Goal: Information Seeking & Learning: Compare options

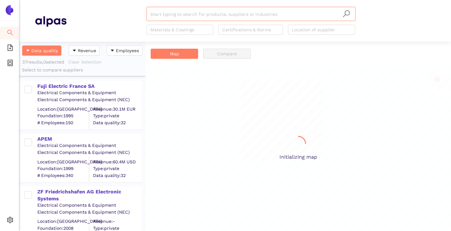
scroll to position [185, 122]
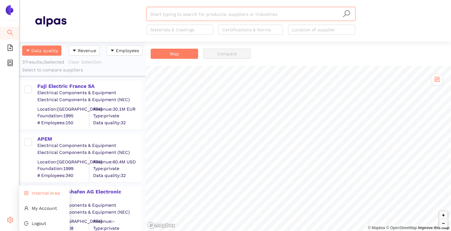
click at [37, 192] on span "Internal Area" at bounding box center [46, 193] width 28 height 5
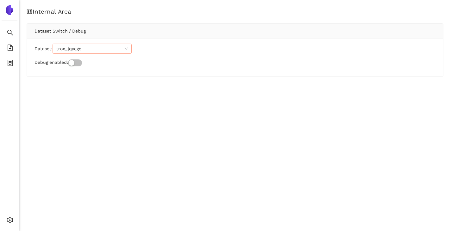
click at [85, 48] on span "trox_jqyegc" at bounding box center [91, 48] width 71 height 9
click at [87, 48] on span "trox_jqyegc" at bounding box center [91, 48] width 71 height 9
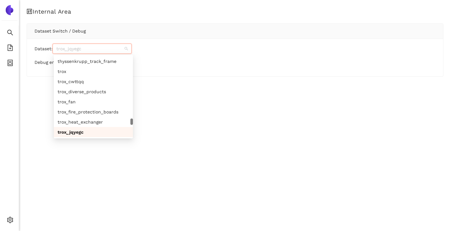
paste input "eberspaecher_cdgfiw"
type input "eberspaecher_cdgfiw"
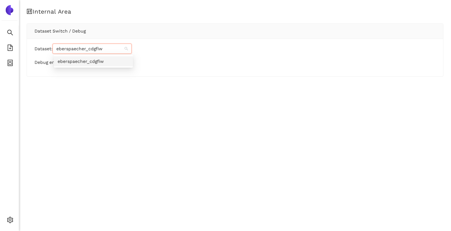
scroll to position [0, 0]
click at [88, 60] on div "eberspaecher_cdgfiw" at bounding box center [93, 61] width 71 height 7
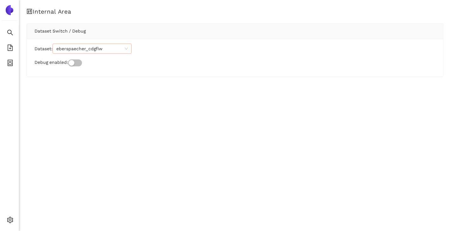
click at [66, 102] on div "Internal Area Dataset Switch / Debug Dataset: eberspaecher_cdgfiw Debug enabled:" at bounding box center [235, 115] width 432 height 231
click at [9, 33] on icon "search" at bounding box center [10, 32] width 6 height 6
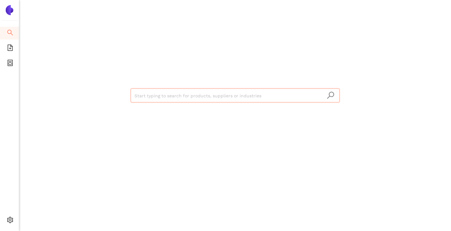
click at [144, 96] on input "search" at bounding box center [234, 96] width 201 height 14
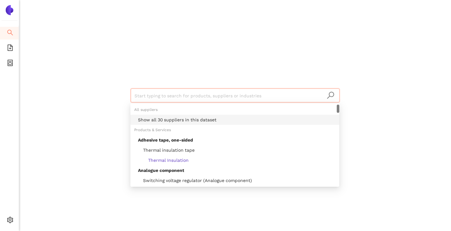
click at [147, 119] on div "Show all 30 suppliers in this dataset" at bounding box center [236, 119] width 197 height 7
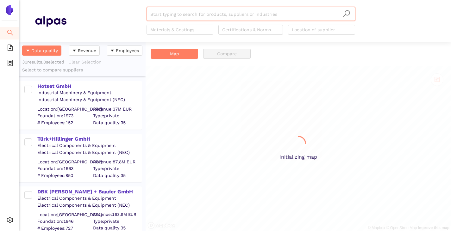
scroll to position [185, 122]
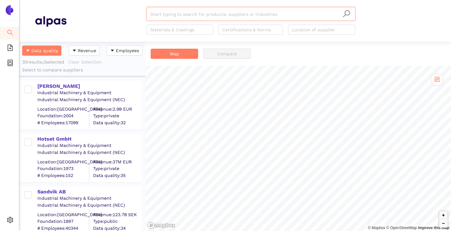
paste input "Hidria d.o.o."
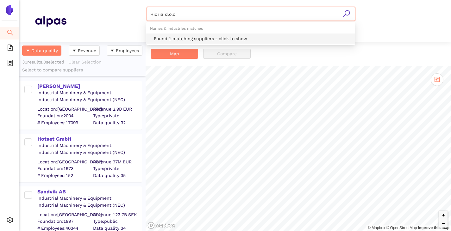
click at [169, 36] on div "Found 1 matching suppliers - click to show" at bounding box center [252, 38] width 197 height 7
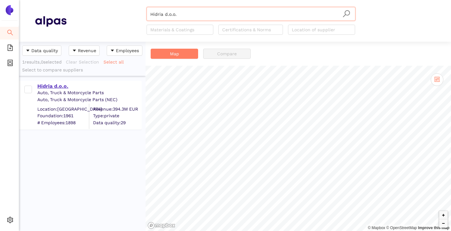
type input "Hidria d.o.o."
click at [60, 87] on div "Hidria d.o.o." at bounding box center [89, 86] width 104 height 7
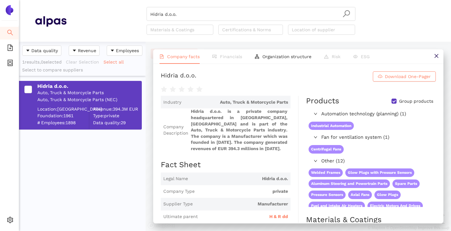
click at [391, 102] on input "Group products" at bounding box center [393, 101] width 5 height 5
checkbox input "false"
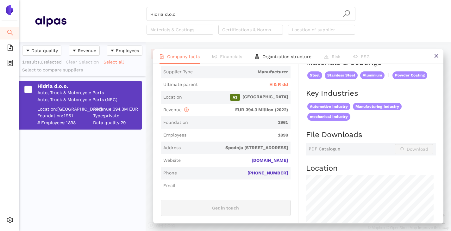
scroll to position [126, 0]
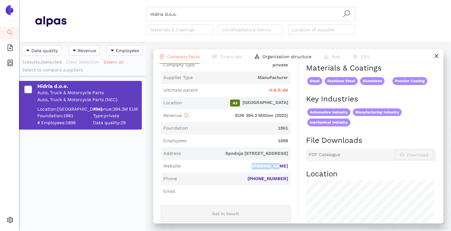
drag, startPoint x: 289, startPoint y: 166, endPoint x: 259, endPoint y: 167, distance: 30.4
click at [259, 167] on div "Industry Auto, Truck & Motorcycle Parts Company Description Hidria d.o.o. is a …" at bounding box center [230, 165] width 138 height 393
copy link "[DOMAIN_NAME]"
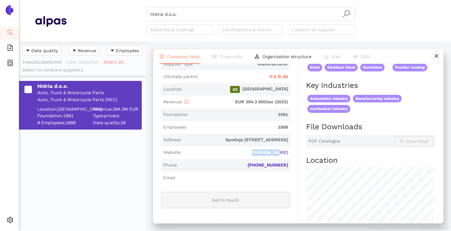
scroll to position [108, 0]
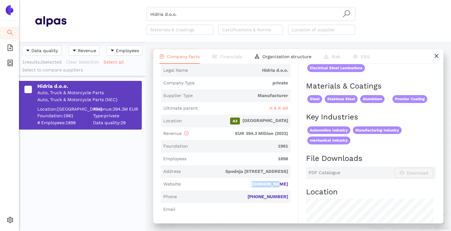
click at [276, 108] on span "H & R dd" at bounding box center [278, 108] width 19 height 6
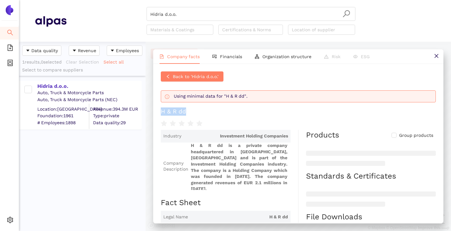
drag, startPoint x: 179, startPoint y: 108, endPoint x: 155, endPoint y: 109, distance: 24.1
click at [156, 109] on div "Back to 'Hidria d.o.o.' Using minimal data for "H & R dd". H & R dd Industry In…" at bounding box center [298, 143] width 290 height 159
copy div "H & R dd"
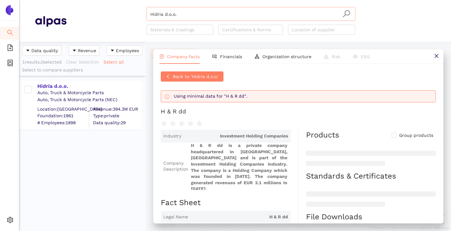
click at [195, 14] on input "Hidria d.o.o." at bounding box center [250, 14] width 201 height 14
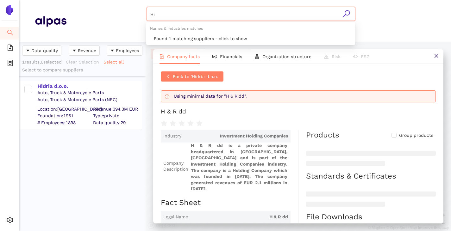
type input "H"
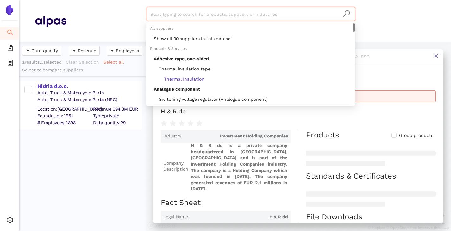
paste input "Eichenauer Heizelemente GmbH"
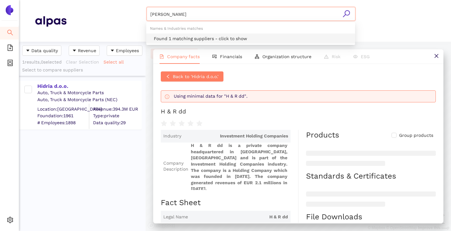
click at [197, 36] on div "Found 1 matching suppliers - click to show" at bounding box center [252, 38] width 197 height 7
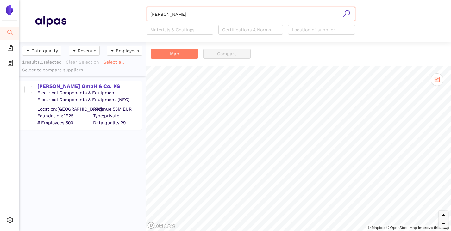
click at [79, 85] on div "Eichenauer GmbH & Co. KG" at bounding box center [89, 86] width 104 height 7
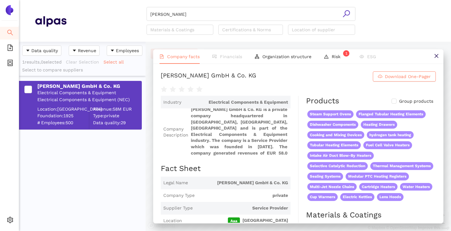
scroll to position [95, 0]
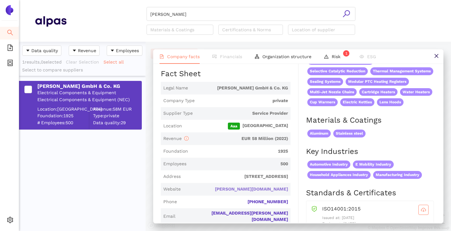
click at [0, 0] on link "eichenauer.de" at bounding box center [0, 0] width 0 height 0
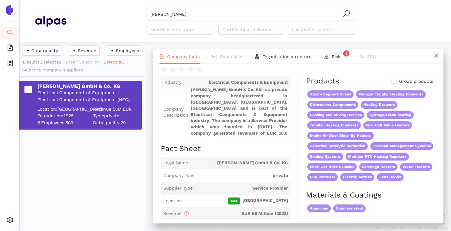
scroll to position [0, 0]
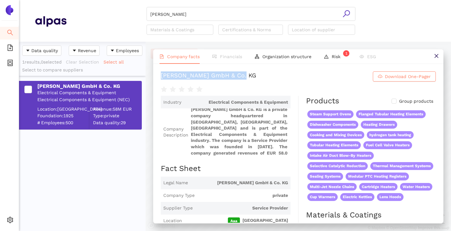
drag, startPoint x: 161, startPoint y: 77, endPoint x: 248, endPoint y: 78, distance: 87.3
click at [248, 78] on h1 "Eichenauer GmbH & Co. KG Download One-Pager" at bounding box center [298, 76] width 275 height 10
copy div "Eichenauer GmbH & Co. KG"
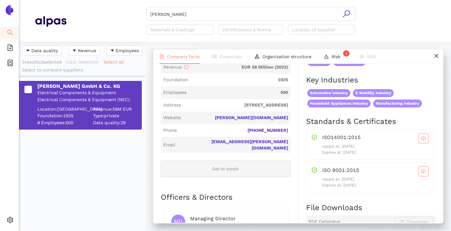
scroll to position [190, 0]
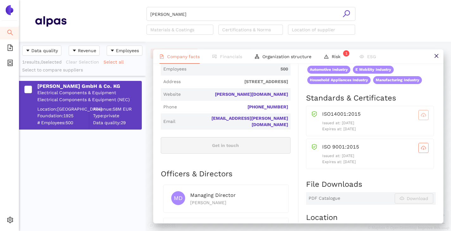
click at [421, 118] on icon "cloud-download" at bounding box center [423, 115] width 5 height 5
click at [421, 151] on icon "cloud-download" at bounding box center [423, 147] width 5 height 5
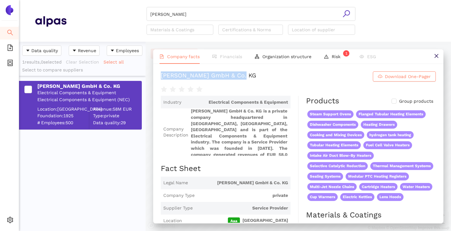
scroll to position [0, 0]
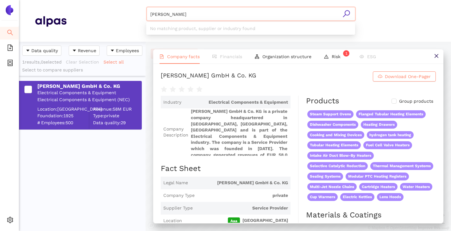
click at [205, 16] on input "Eichenauer" at bounding box center [250, 14] width 201 height 14
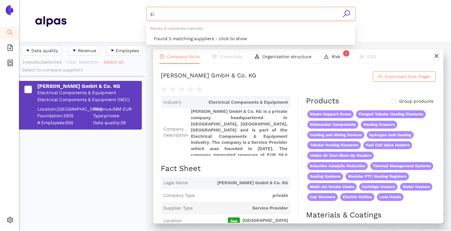
type input "E"
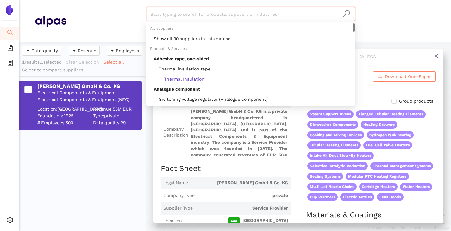
paste input "Hangzhou Heatwell Electric Heating Technology Co., Ltd."
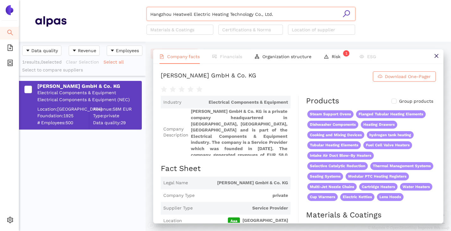
click at [292, 12] on input "Hangzhou Heatwell Electric Heating Technology Co., Ltd." at bounding box center [250, 14] width 201 height 14
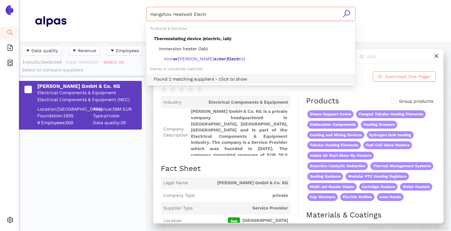
click at [210, 80] on div "Found 1 matching suppliers - click to show" at bounding box center [252, 79] width 197 height 7
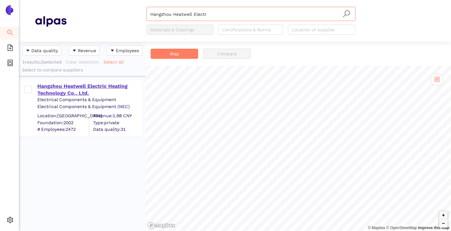
click at [97, 88] on div "Hangzhou Heatwell Electric Heating Technology Co., Ltd." at bounding box center [89, 90] width 104 height 14
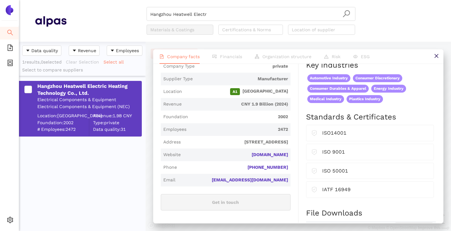
scroll to position [158, 0]
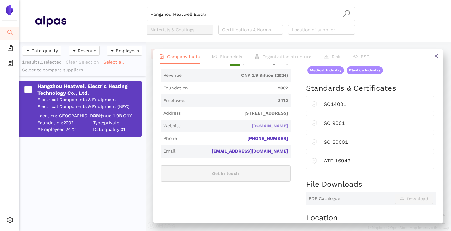
click at [0, 0] on link "heatwellgroup.com" at bounding box center [0, 0] width 0 height 0
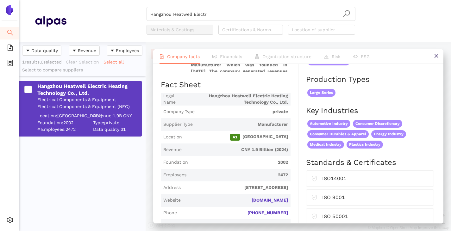
scroll to position [0, 0]
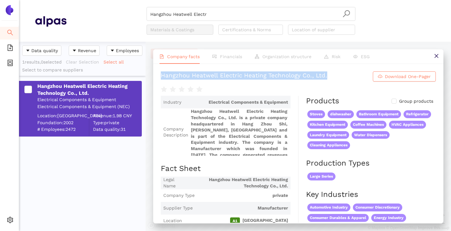
drag, startPoint x: 162, startPoint y: 76, endPoint x: 325, endPoint y: 69, distance: 163.3
click at [325, 69] on div "Hangzhou Heatwell Electric Heating Technology Co., Ltd. Download One-Pager Indu…" at bounding box center [298, 143] width 290 height 159
copy div "Hangzhou Heatwell Electric Heating Technology Co., Ltd."
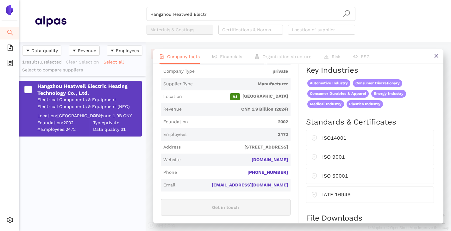
scroll to position [126, 0]
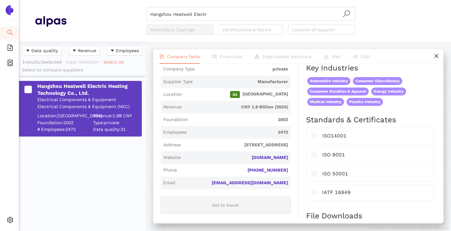
drag, startPoint x: 286, startPoint y: 158, endPoint x: 241, endPoint y: 160, distance: 45.6
click at [241, 160] on span "Website heatwellgroup.com" at bounding box center [226, 157] width 130 height 13
copy link "heatwellgroup.com"
click at [215, 9] on input "Hangzhou Heatwell Electr" at bounding box center [250, 14] width 201 height 14
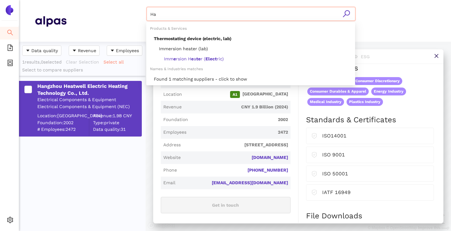
type input "H"
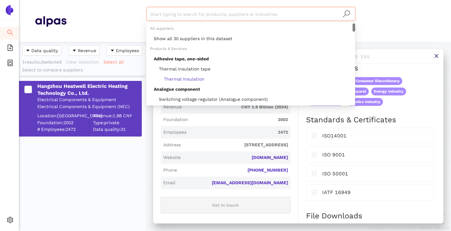
paste input "HKE-tec Gmbh & Co. KG"
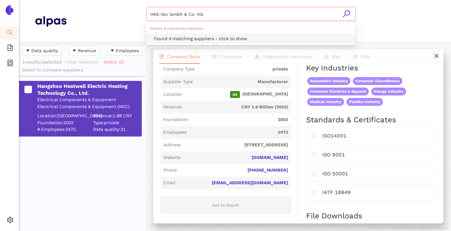
click at [209, 36] on div "Found 4 matching suppliers - click to show" at bounding box center [252, 38] width 197 height 7
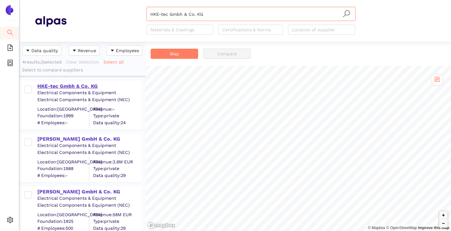
click at [62, 84] on div "HKE-tec Gmbh & Co. KG" at bounding box center [89, 86] width 104 height 7
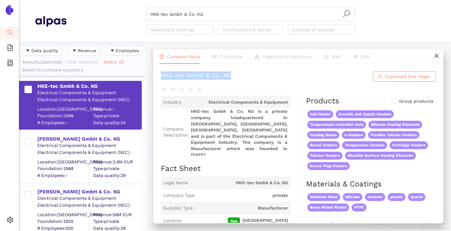
drag, startPoint x: 232, startPoint y: 76, endPoint x: 160, endPoint y: 71, distance: 71.9
click at [160, 71] on div "HKE-tec Gmbh & Co. KG Download One-Pager Industry Electrical Components & Equip…" at bounding box center [298, 143] width 290 height 159
copy div "HKE-tec Gmbh & Co. KG"
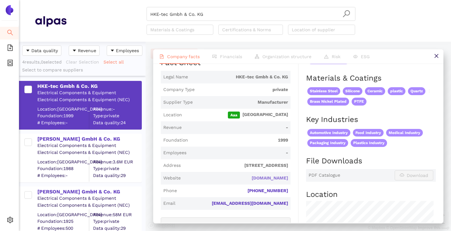
scroll to position [126, 0]
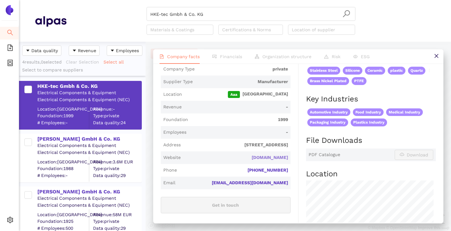
click at [0, 0] on link "hke-tec.com" at bounding box center [0, 0] width 0 height 0
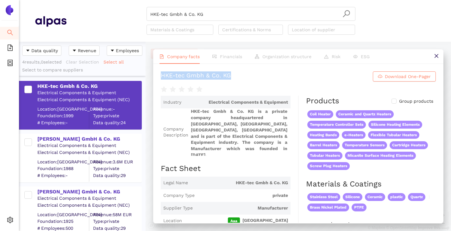
copy div "HKE-tec Gmbh & Co. KG"
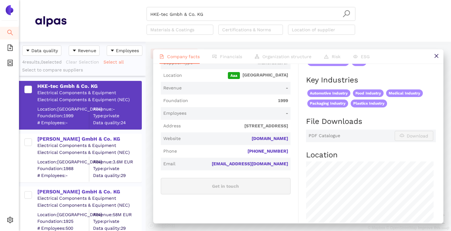
scroll to position [126, 0]
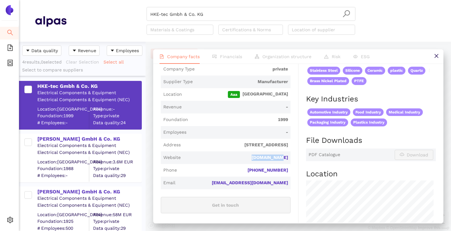
drag, startPoint x: 286, startPoint y: 149, endPoint x: 257, endPoint y: 152, distance: 28.9
click at [257, 152] on span "Website hke-tec.com" at bounding box center [226, 157] width 130 height 13
click at [208, 12] on input "HKE-tec Gmbh & Co. KG" at bounding box center [250, 14] width 201 height 14
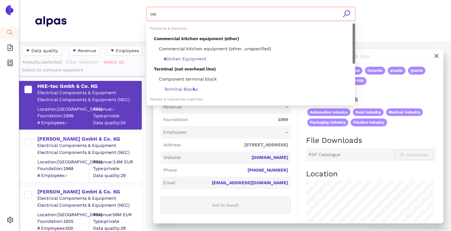
type input "H"
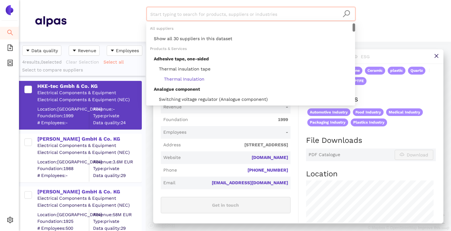
paste input "I.R.C.A. S.p.A."
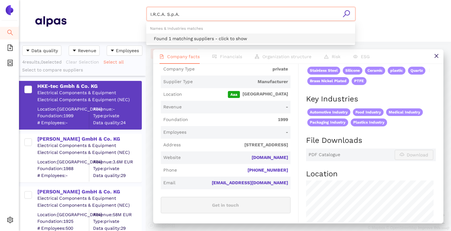
click at [201, 38] on div "Found 1 matching suppliers - click to show" at bounding box center [252, 38] width 197 height 7
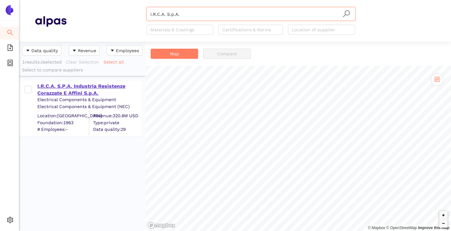
click at [83, 84] on div "I.R.C.A. S.P.A. Industria Resistenze Corazzate E Affini S.p.A." at bounding box center [89, 90] width 104 height 14
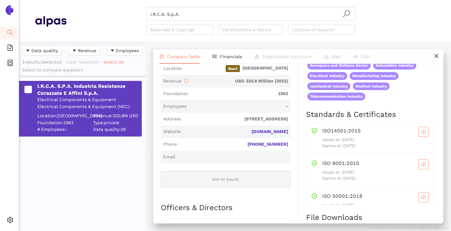
scroll to position [158, 0]
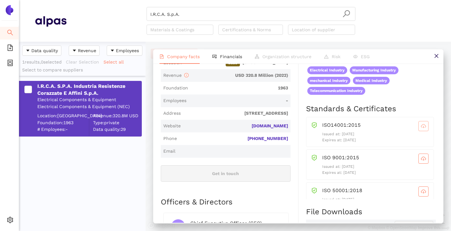
click at [418, 123] on button "button" at bounding box center [423, 126] width 10 height 10
click at [421, 159] on icon "cloud-download" at bounding box center [423, 158] width 5 height 5
click at [418, 157] on button "button" at bounding box center [423, 160] width 10 height 10
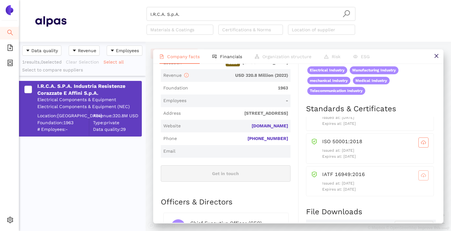
click at [418, 178] on button "button" at bounding box center [423, 175] width 10 height 10
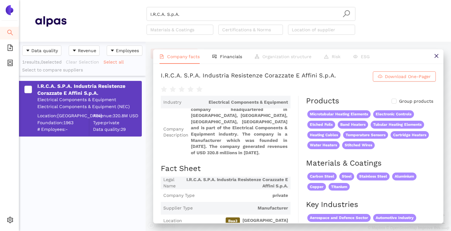
scroll to position [0, 0]
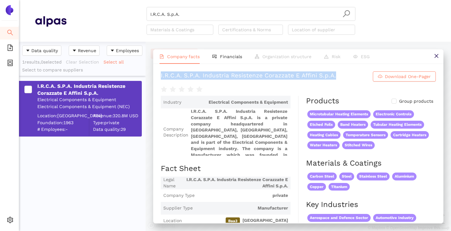
drag, startPoint x: 161, startPoint y: 74, endPoint x: 341, endPoint y: 71, distance: 180.3
click at [341, 71] on div "I.R.C.A. S.P.A. Industria Resistenze Corazzate E Affini S.p.A. Download One-Pag…" at bounding box center [298, 143] width 290 height 159
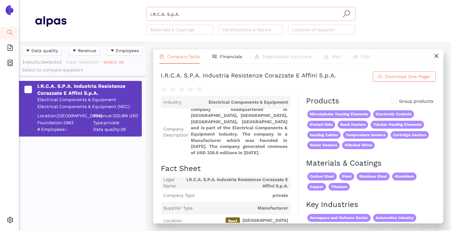
click at [187, 17] on input "I.R.C.A. S.p.A." at bounding box center [250, 14] width 201 height 14
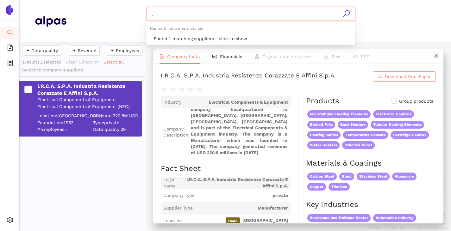
type input "I"
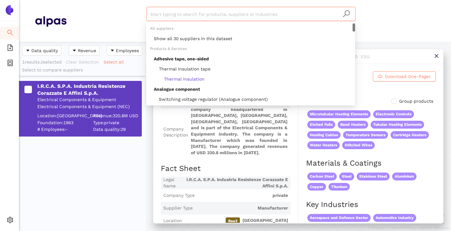
paste input "SCHOTT AG"
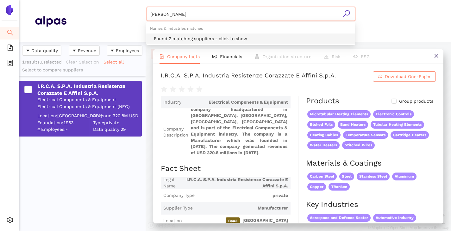
click at [180, 39] on div "Found 2 matching suppliers - click to show" at bounding box center [252, 38] width 197 height 7
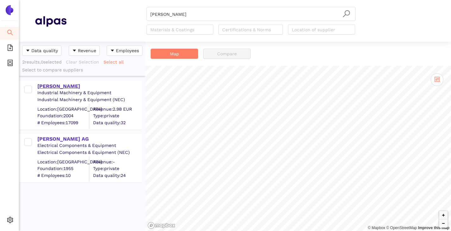
click at [46, 88] on div "SCHOTT AG" at bounding box center [89, 86] width 104 height 7
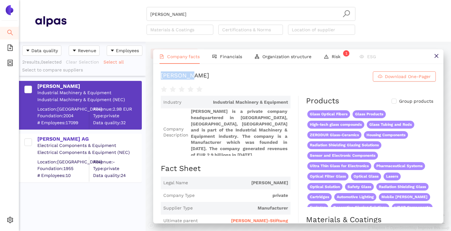
drag, startPoint x: 167, startPoint y: 76, endPoint x: 209, endPoint y: 71, distance: 42.4
click at [209, 71] on div "SCHOTT AG Download One-Pager Industry Industrial Machinery & Equipment Company …" at bounding box center [298, 143] width 290 height 159
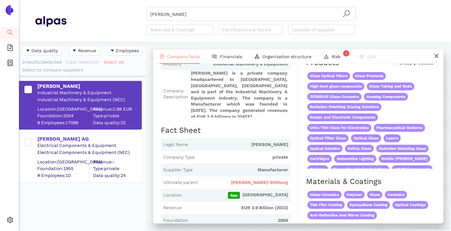
scroll to position [63, 0]
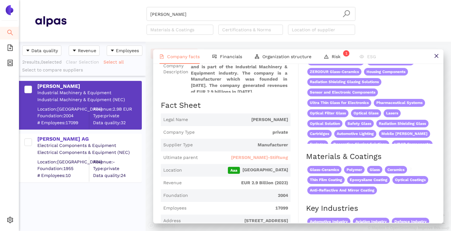
click at [253, 155] on span "Carl-Zeiss-Stiftung" at bounding box center [259, 158] width 57 height 6
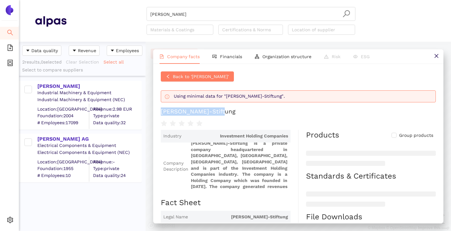
drag, startPoint x: 160, startPoint y: 111, endPoint x: 222, endPoint y: 114, distance: 61.4
click at [222, 114] on div "Back to 'SCHOTT AG' Using minimal data for "Carl-Zeiss-Stiftung". Carl-Zeiss-St…" at bounding box center [298, 143] width 290 height 159
click at [179, 14] on input "SCHOTT AG" at bounding box center [250, 14] width 201 height 14
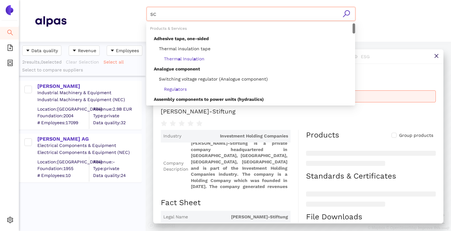
type input "S"
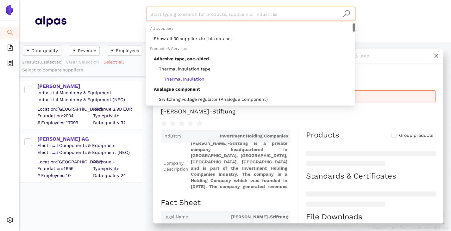
paste input "Türk+Hillinger GmbH"
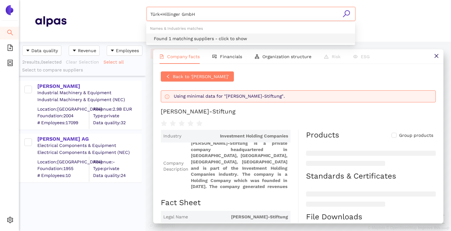
click at [173, 35] on div "Found 1 matching suppliers - click to show" at bounding box center [252, 38] width 197 height 7
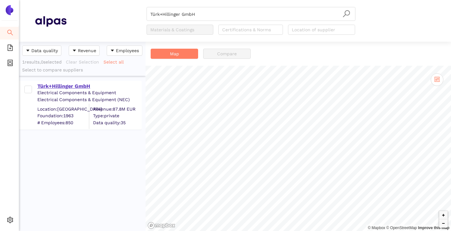
click at [76, 85] on div "Türk+Hillinger GmbH" at bounding box center [89, 86] width 104 height 7
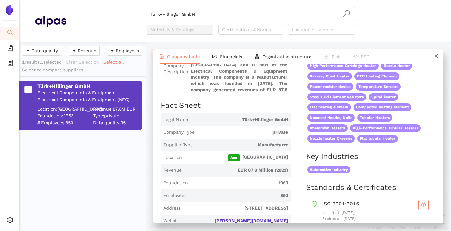
scroll to position [95, 0]
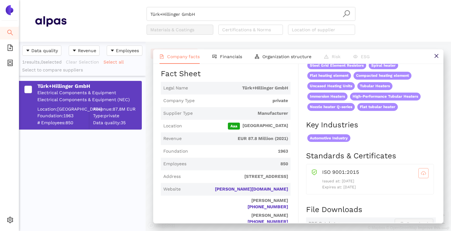
click at [421, 171] on span "cloud-download" at bounding box center [422, 173] width 9 height 5
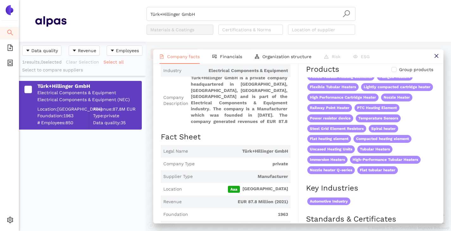
scroll to position [0, 0]
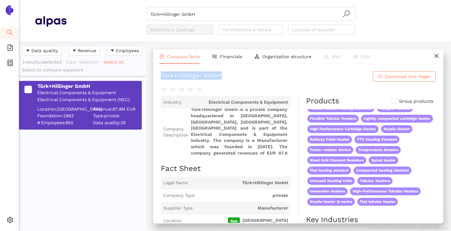
drag, startPoint x: 161, startPoint y: 72, endPoint x: 229, endPoint y: 71, distance: 67.7
click at [229, 71] on div "Türk+Hillinger GmbH Download One-Pager Industry Electrical Components & Equipme…" at bounding box center [298, 143] width 290 height 159
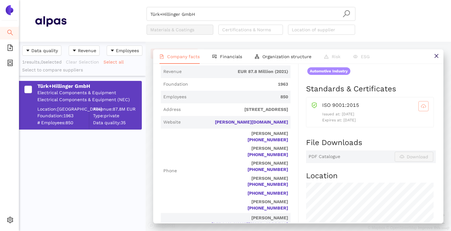
scroll to position [158, 0]
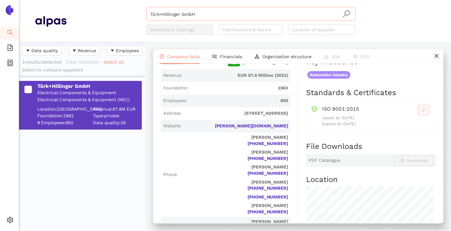
click at [256, 14] on input "Türk+Hillinger GmbH" at bounding box center [250, 14] width 201 height 14
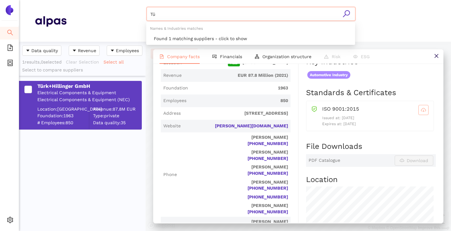
type input "T"
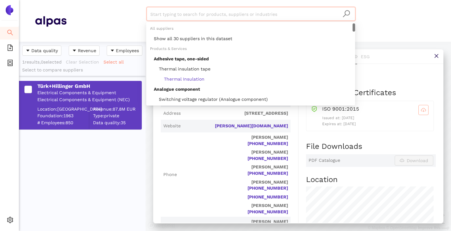
paste input "DBK David + Baader GmbH"
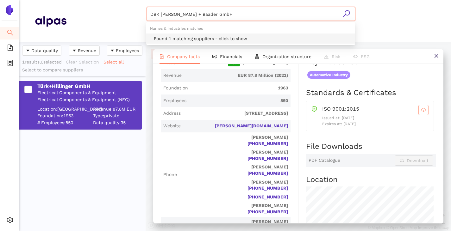
click at [225, 36] on div "Found 1 matching suppliers - click to show" at bounding box center [252, 38] width 197 height 7
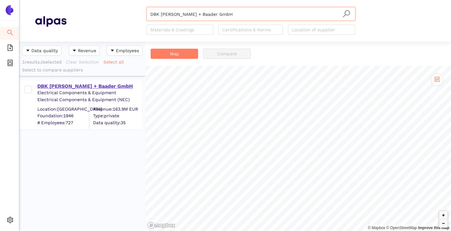
click at [76, 85] on div "DBK David + Baader GmbH" at bounding box center [89, 86] width 104 height 7
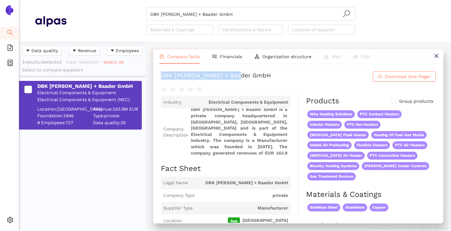
drag, startPoint x: 249, startPoint y: 74, endPoint x: 158, endPoint y: 76, distance: 91.1
click at [158, 76] on div "DBK David + Baader GmbH Download One-Pager Industry Electrical Components & Equ…" at bounding box center [298, 143] width 290 height 159
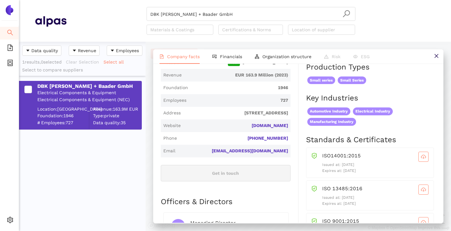
scroll to position [190, 0]
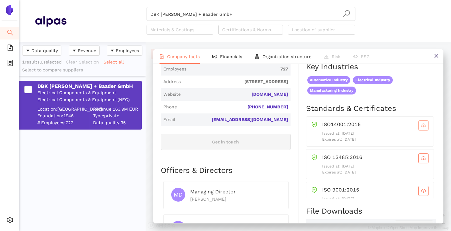
click at [421, 126] on icon "cloud-download" at bounding box center [423, 125] width 5 height 5
click at [421, 161] on icon "cloud-download" at bounding box center [423, 158] width 5 height 5
click at [418, 158] on span "cloud-download" at bounding box center [422, 159] width 9 height 5
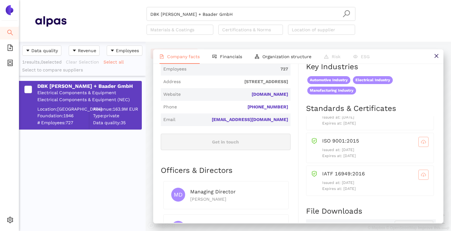
click at [421, 174] on icon "cloud-download" at bounding box center [423, 174] width 5 height 5
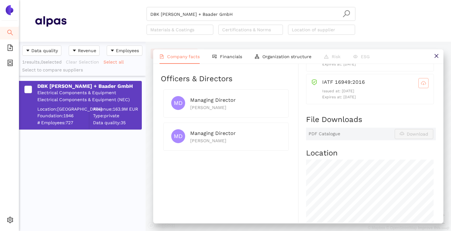
scroll to position [285, 0]
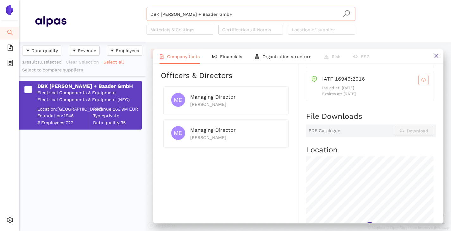
click at [207, 17] on input "DBK David + Baader GmbH" at bounding box center [250, 14] width 201 height 14
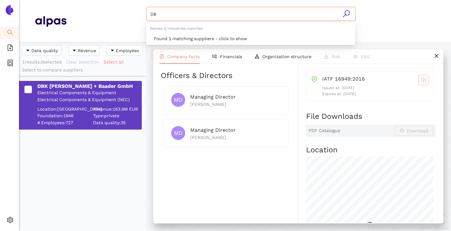
type input "D"
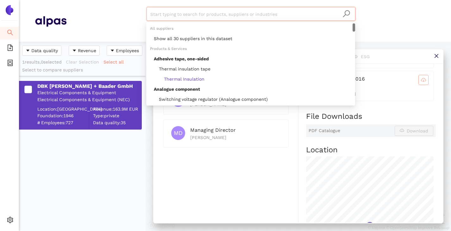
paste input "Jeka GmbH"
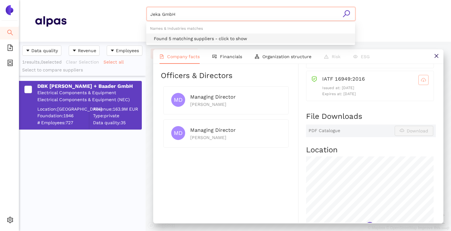
click at [191, 38] on div "Found 5 matching suppliers - click to show" at bounding box center [252, 38] width 197 height 7
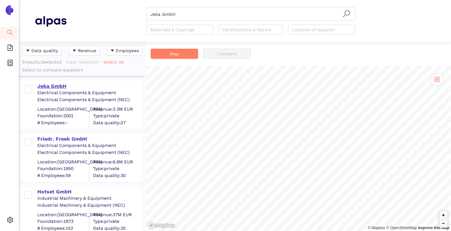
click at [61, 83] on div "Jeka GmbH" at bounding box center [89, 86] width 104 height 7
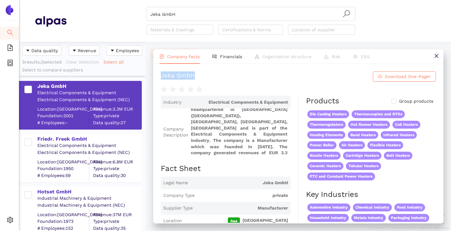
drag, startPoint x: 157, startPoint y: 74, endPoint x: 195, endPoint y: 77, distance: 38.0
click at [195, 76] on div "Jeka GmbH Download One-Pager Industry Electrical Components & Equipment Company…" at bounding box center [298, 143] width 290 height 159
click at [223, 10] on input "Jeka GmbH" at bounding box center [250, 14] width 201 height 14
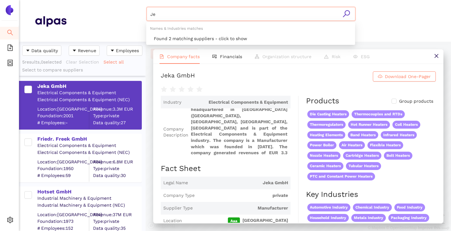
type input "J"
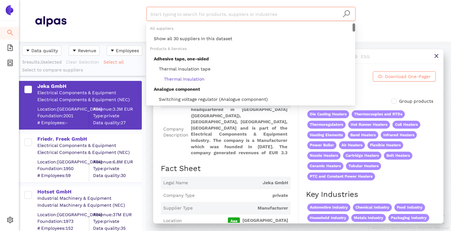
paste input "Hotset GmbH"
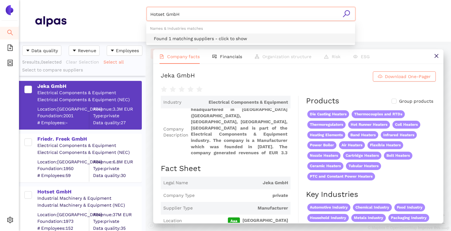
click at [180, 37] on div "Found 1 matching suppliers - click to show" at bounding box center [252, 38] width 197 height 7
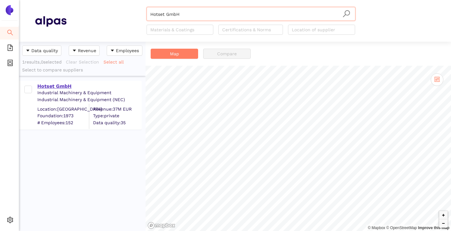
click at [62, 83] on div "Hotset GmbH" at bounding box center [89, 86] width 104 height 7
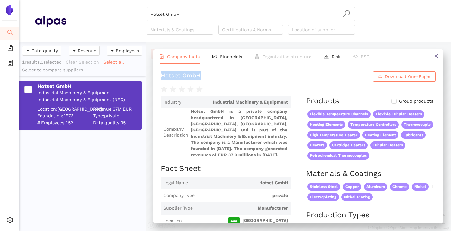
drag, startPoint x: 212, startPoint y: 72, endPoint x: 153, endPoint y: 77, distance: 58.3
click at [153, 77] on div "Hotset GmbH Download One-Pager Industry Industrial Machinery & Equipment Compan…" at bounding box center [298, 143] width 290 height 159
click at [207, 15] on input "Hotset GmbH" at bounding box center [250, 14] width 201 height 14
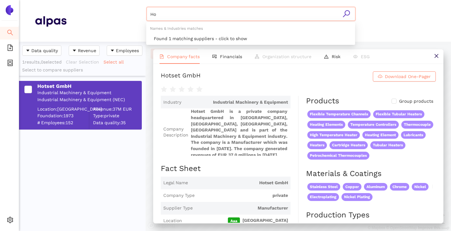
type input "H"
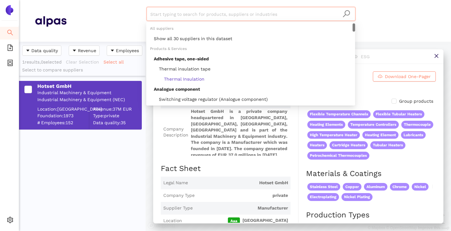
paste input "Backer Elektro CZ a.s."
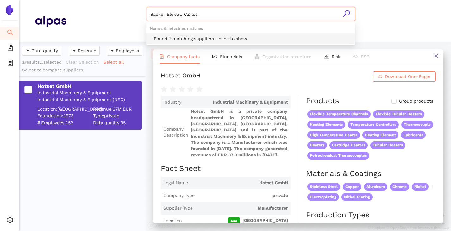
click at [200, 36] on div "Found 1 matching suppliers - click to show" at bounding box center [252, 38] width 197 height 7
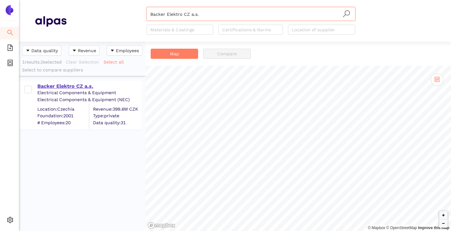
type input "Backer Elektro CZ a.s."
click at [45, 83] on div "Backer Elektro CZ a.s." at bounding box center [89, 86] width 104 height 7
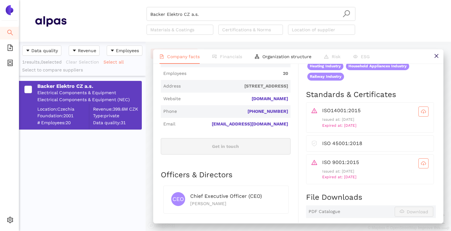
scroll to position [221, 0]
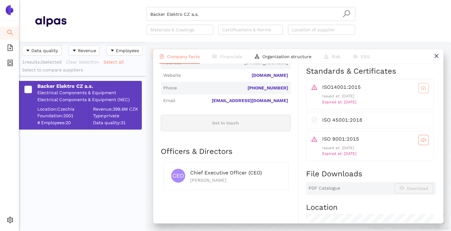
click at [418, 89] on span "cloud-download" at bounding box center [422, 88] width 9 height 5
click at [418, 137] on button "button" at bounding box center [423, 140] width 10 height 10
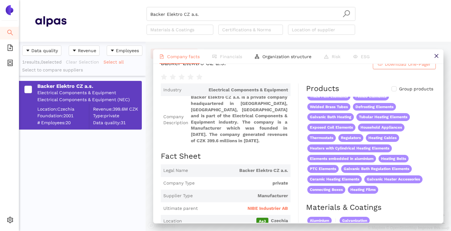
scroll to position [0, 0]
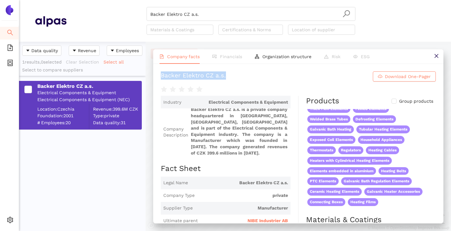
drag, startPoint x: 225, startPoint y: 77, endPoint x: 160, endPoint y: 75, distance: 65.8
click at [160, 75] on div "Backer Elektro CZ a.s. Download One-Pager Industry Electrical Components & Equi…" at bounding box center [298, 143] width 290 height 159
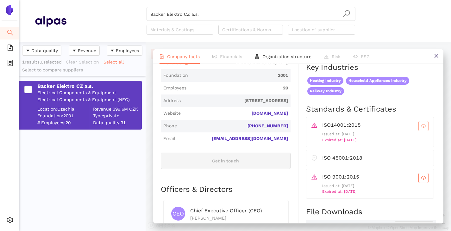
scroll to position [190, 0]
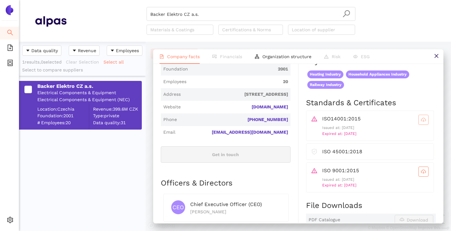
click at [421, 120] on icon "cloud-download" at bounding box center [423, 119] width 5 height 3
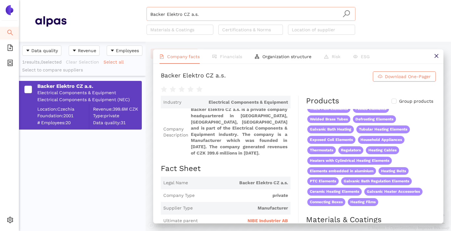
click at [202, 15] on input "Backer Elektro CZ a.s." at bounding box center [250, 14] width 201 height 14
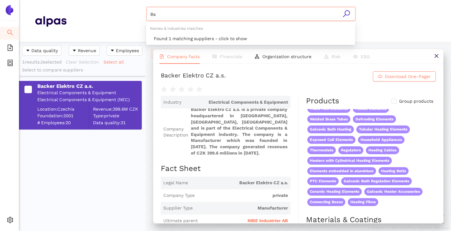
type input "B"
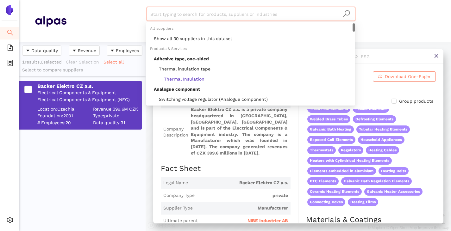
paste input "Rama Corporation"
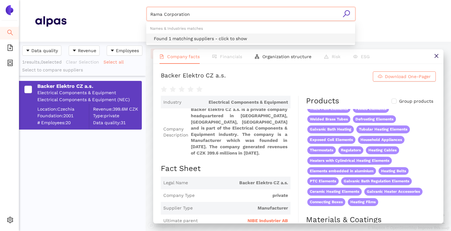
click at [194, 40] on div "Found 1 matching suppliers - click to show" at bounding box center [252, 38] width 197 height 7
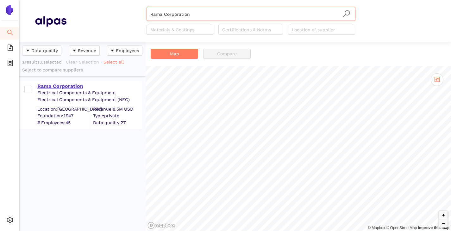
click at [68, 85] on div "Rama Corporation" at bounding box center [89, 86] width 104 height 7
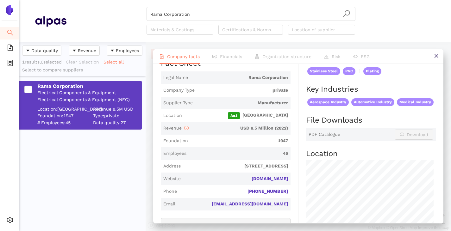
scroll to position [126, 0]
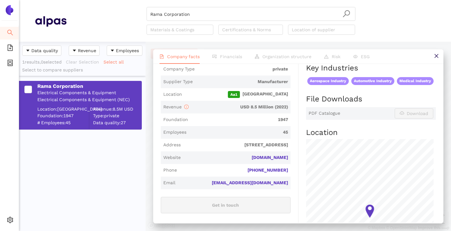
drag, startPoint x: 280, startPoint y: 160, endPoint x: 235, endPoint y: 161, distance: 45.5
click at [235, 161] on div "Industry Electrical Components & Equipment Company Description Rama Corporation…" at bounding box center [230, 136] width 138 height 335
click at [217, 15] on input "Rama Corporation" at bounding box center [250, 14] width 201 height 14
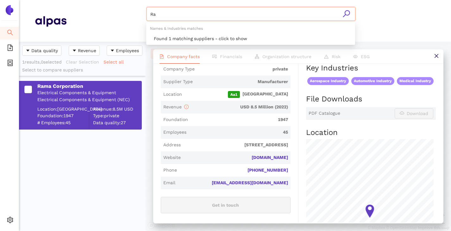
type input "R"
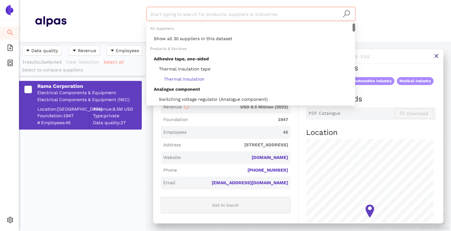
paste input "Reco Group"
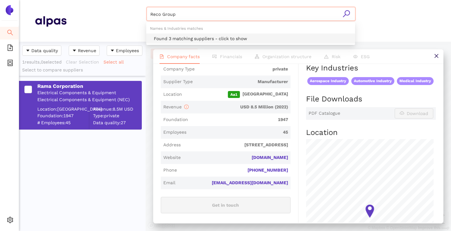
click at [189, 40] on div "Found 3 matching suppliers - click to show" at bounding box center [252, 38] width 197 height 7
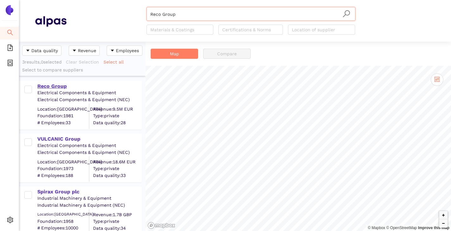
click at [51, 88] on div "Reco Group" at bounding box center [89, 86] width 104 height 7
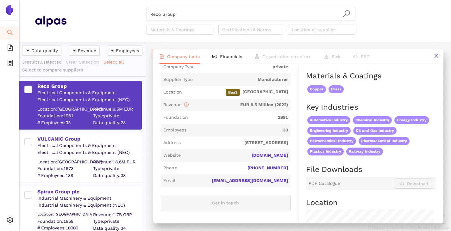
scroll to position [158, 0]
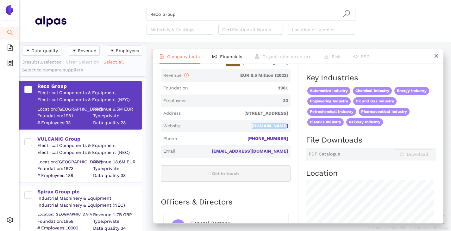
drag, startPoint x: 286, startPoint y: 127, endPoint x: 253, endPoint y: 129, distance: 32.3
click at [253, 129] on div "Industry Electrical Components & Equipment Company Description Reco Group is a …" at bounding box center [230, 142] width 138 height 408
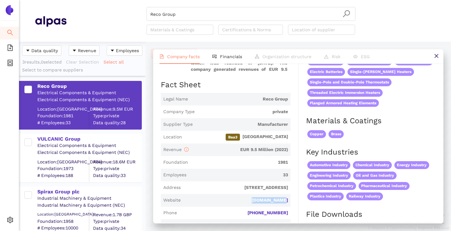
scroll to position [95, 0]
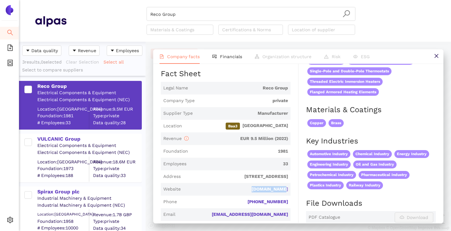
click at [0, 0] on link "recogroup.it" at bounding box center [0, 0] width 0 height 0
click at [193, 16] on input "Reco Group" at bounding box center [250, 14] width 201 height 14
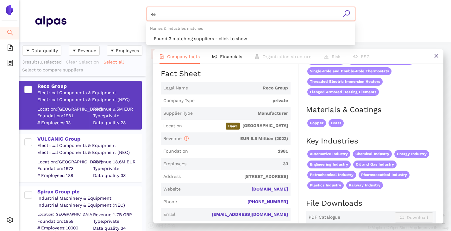
type input "R"
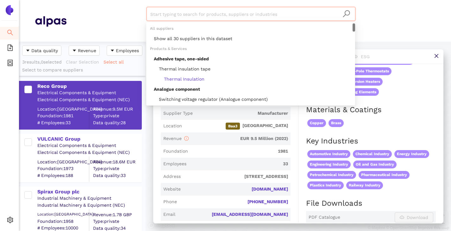
paste input "Sandvik AB"
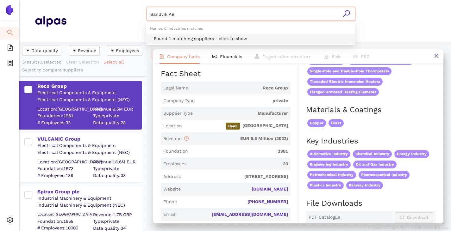
click at [186, 34] on div "Found 1 matching suppliers - click to show" at bounding box center [250, 39] width 209 height 10
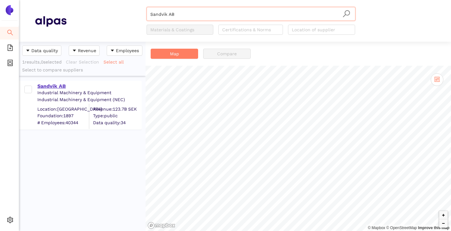
click at [60, 84] on div "Sandvik AB" at bounding box center [89, 86] width 104 height 7
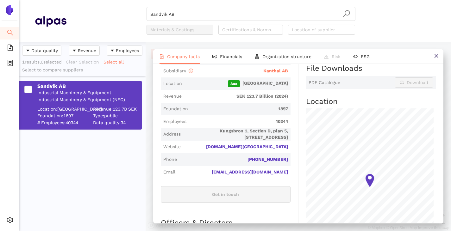
scroll to position [158, 0]
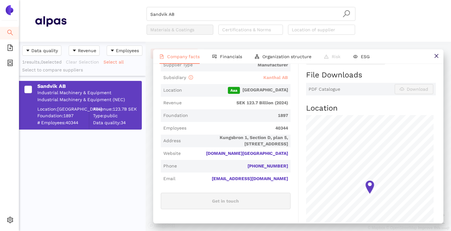
click at [266, 75] on span "Kanthal AB" at bounding box center [275, 77] width 25 height 5
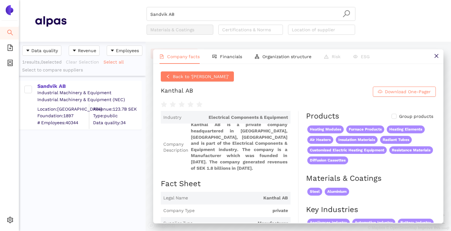
scroll to position [63, 0]
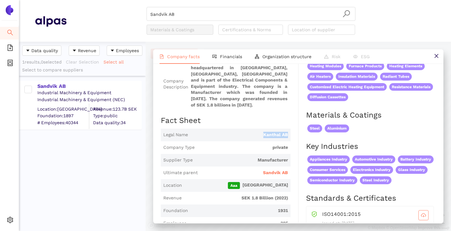
drag, startPoint x: 289, startPoint y: 133, endPoint x: 255, endPoint y: 139, distance: 34.7
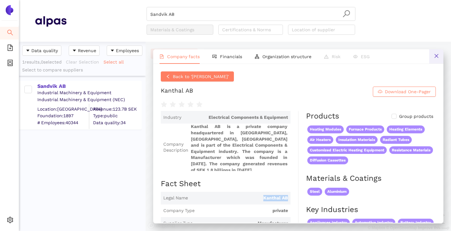
click at [436, 55] on icon "close" at bounding box center [435, 55] width 5 height 5
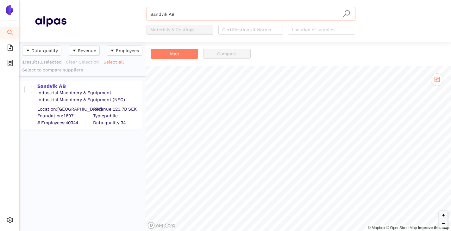
click at [184, 15] on input "Sandvik AB" at bounding box center [250, 14] width 201 height 14
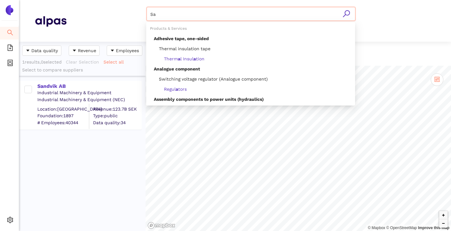
type input "S"
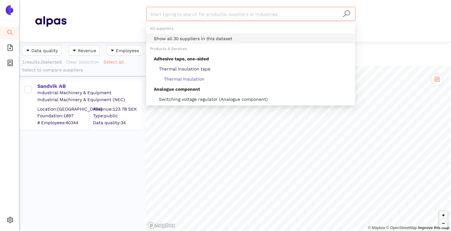
click at [174, 38] on div "Show all 30 suppliers in this dataset" at bounding box center [252, 38] width 197 height 7
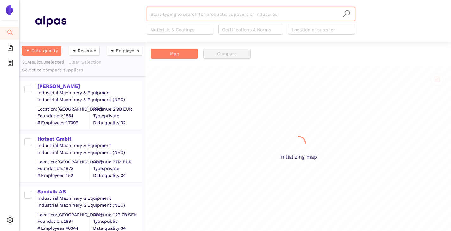
scroll to position [185, 122]
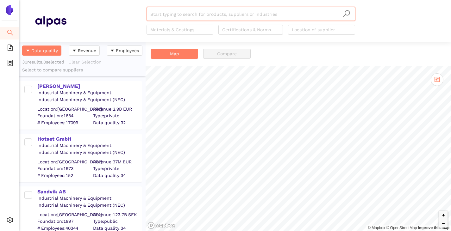
paste input "Hidria d.o.o."
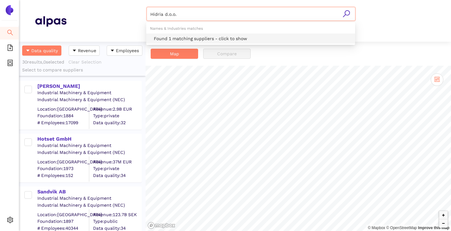
click at [184, 38] on div "Found 1 matching suppliers - click to show" at bounding box center [252, 38] width 197 height 7
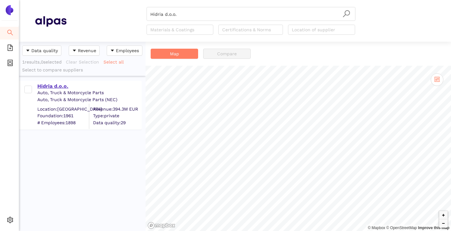
click at [62, 83] on div "Hidria d.o.o." at bounding box center [89, 86] width 104 height 7
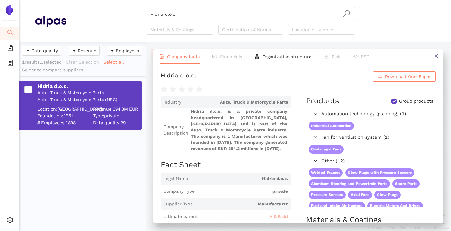
scroll to position [63, 0]
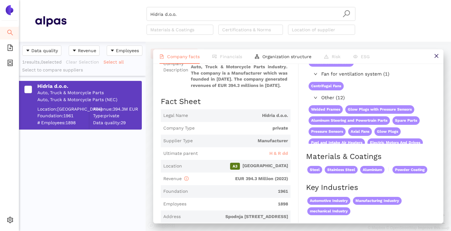
click at [280, 154] on span "H & R dd" at bounding box center [278, 154] width 19 height 6
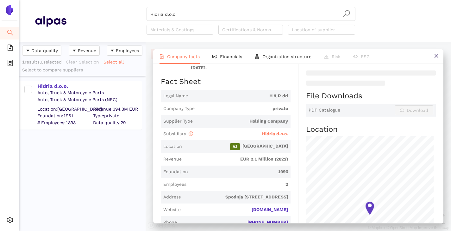
scroll to position [126, 0]
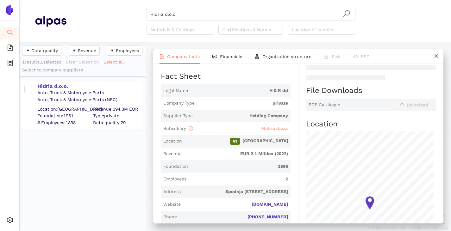
click at [270, 126] on span "Hidria d.o.o." at bounding box center [275, 128] width 26 height 5
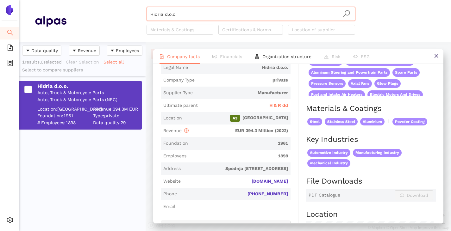
click at [181, 8] on input "Hidria d.o.o." at bounding box center [250, 14] width 201 height 14
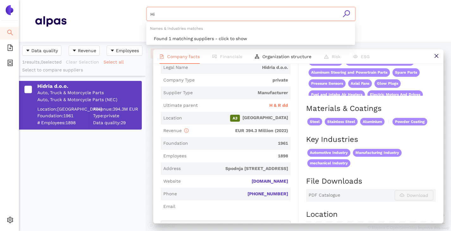
type input "H"
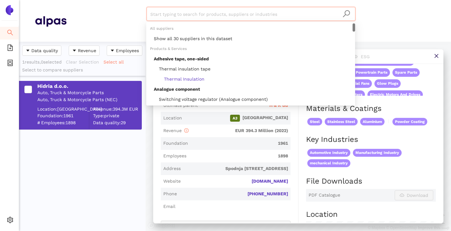
paste input "Hangzhou Heatwell Electric Heating Technology Co., Ltd."
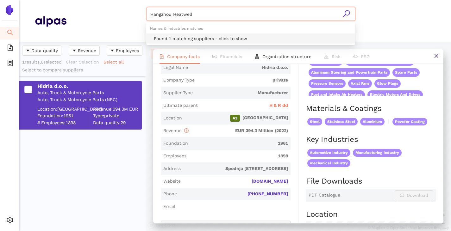
click at [199, 38] on div "Found 1 matching suppliers - click to show" at bounding box center [252, 38] width 197 height 7
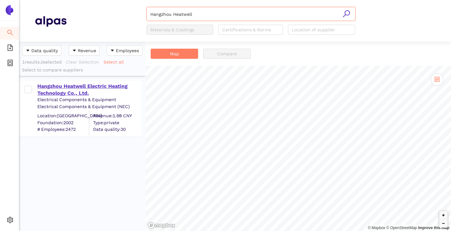
type input "Hangzhou Heatwell"
click at [98, 84] on div "Hangzhou Heatwell Electric Heating Technology Co., Ltd." at bounding box center [89, 90] width 104 height 14
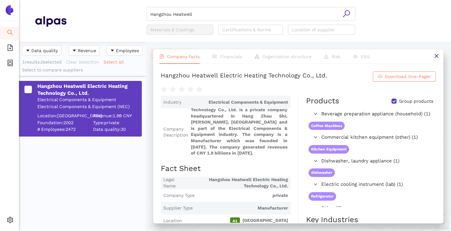
scroll to position [8, 0]
click at [391, 100] on input "Group products" at bounding box center [393, 101] width 5 height 5
checkbox input "false"
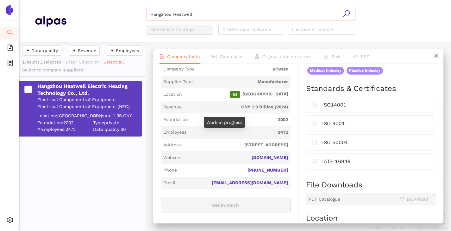
scroll to position [95, 0]
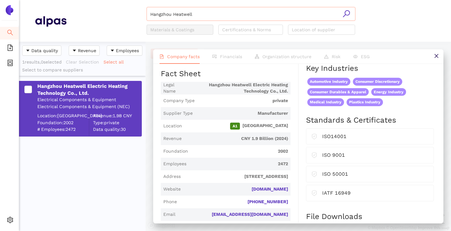
click at [231, 12] on input "Hangzhou Heatwell" at bounding box center [250, 14] width 201 height 14
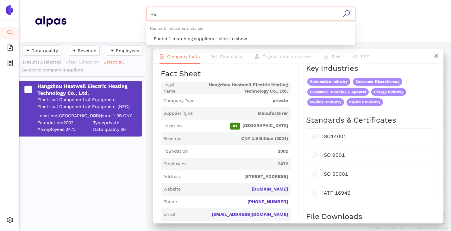
type input "H"
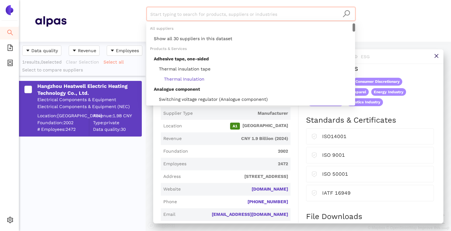
paste input "HKE-tec Gmbh & Co. KG"
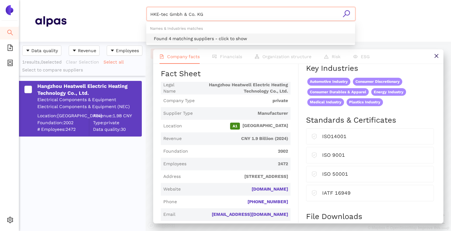
click at [211, 35] on div "Found 4 matching suppliers - click to show" at bounding box center [252, 38] width 197 height 7
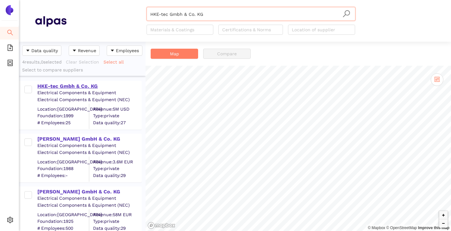
click at [64, 84] on div "HKE-tec Gmbh & Co. KG" at bounding box center [89, 86] width 104 height 7
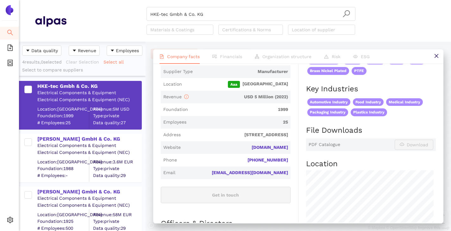
scroll to position [126, 0]
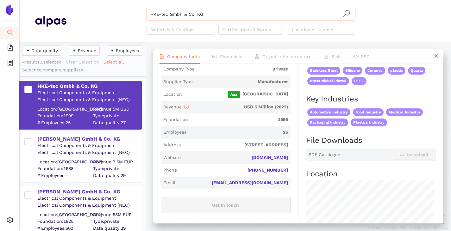
click at [222, 18] on input "HKE-tec Gmbh & Co. KG" at bounding box center [250, 14] width 201 height 14
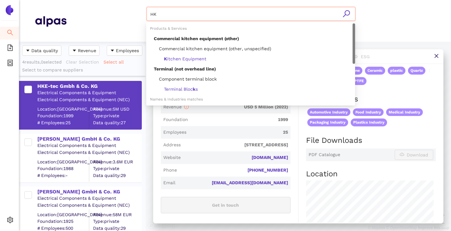
type input "H"
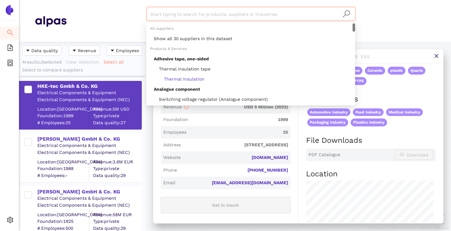
paste input "Türk+Hillinger GmbH"
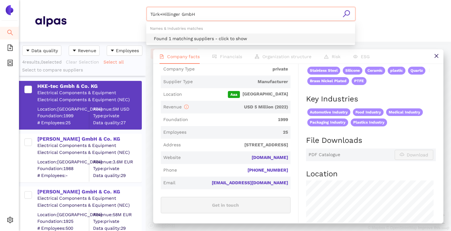
click at [209, 40] on div "Found 1 matching suppliers - click to show" at bounding box center [252, 38] width 197 height 7
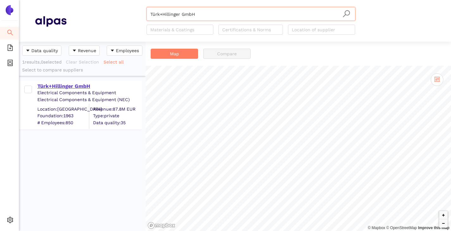
click at [81, 88] on div "Türk+Hillinger GmbH" at bounding box center [89, 86] width 104 height 7
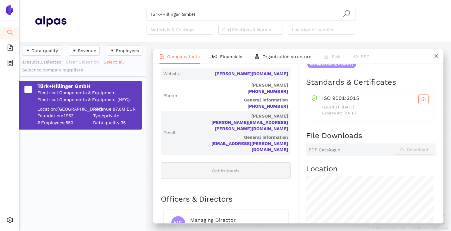
scroll to position [190, 0]
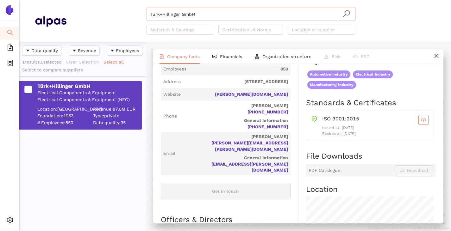
click at [209, 13] on input "Türk+Hillinger GmbH" at bounding box center [250, 14] width 201 height 14
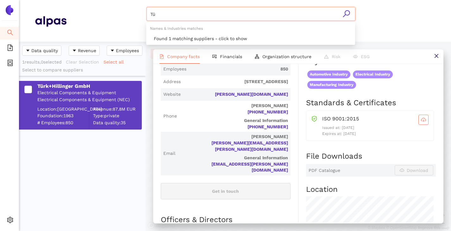
type input "T"
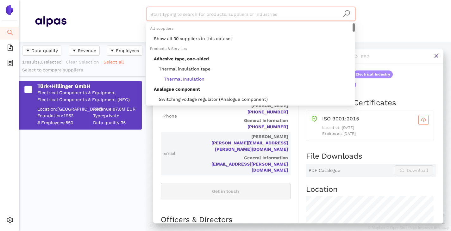
paste input "SCHOTT AG"
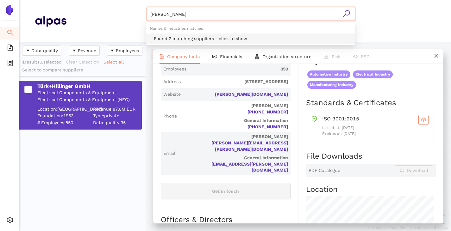
click at [212, 37] on div "Found 2 matching suppliers - click to show" at bounding box center [252, 38] width 197 height 7
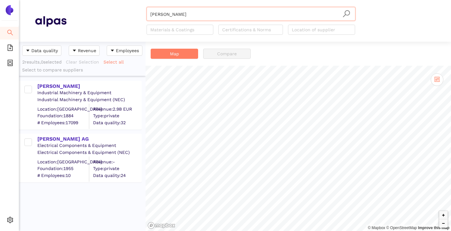
drag, startPoint x: 47, startPoint y: 86, endPoint x: 129, endPoint y: 150, distance: 104.0
click at [47, 85] on div "SCHOTT AG" at bounding box center [89, 86] width 104 height 7
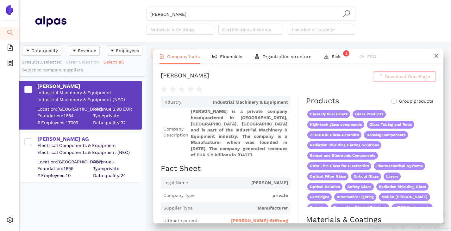
scroll to position [63, 0]
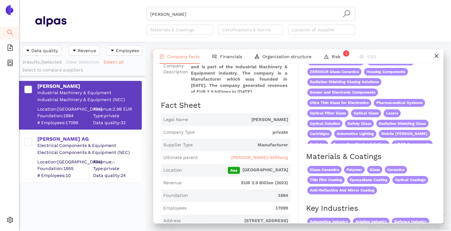
click at [266, 155] on span "Carl-Zeiss-Stiftung" at bounding box center [259, 158] width 57 height 6
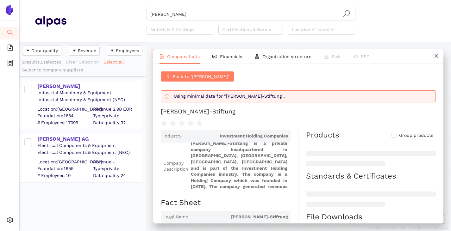
scroll to position [63, 0]
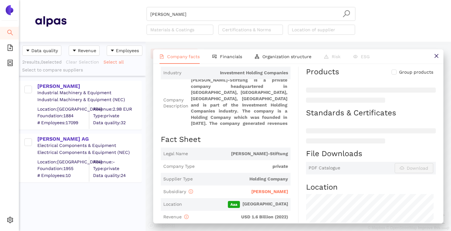
drag, startPoint x: 266, startPoint y: 191, endPoint x: 265, endPoint y: 187, distance: 4.3
click at [266, 191] on span "SCHOTT AG" at bounding box center [269, 191] width 37 height 5
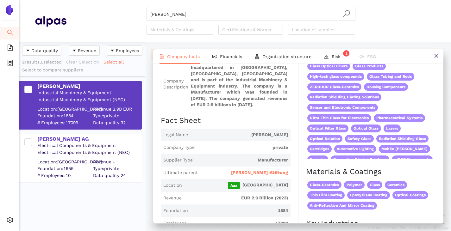
scroll to position [0, 0]
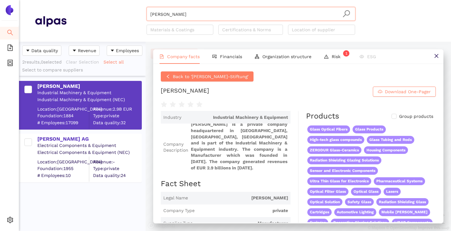
click at [224, 18] on input "SCHOTT AG" at bounding box center [250, 14] width 201 height 14
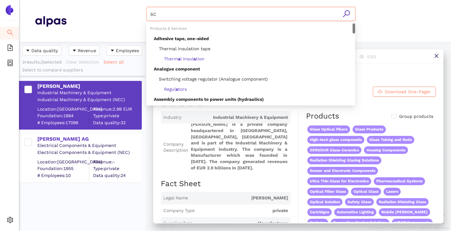
type input "S"
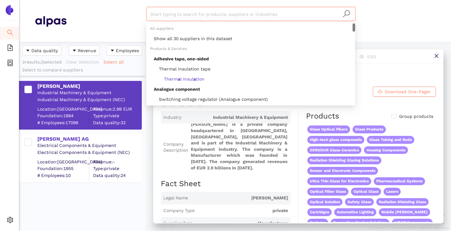
paste input "Backer Elektro CZ a.s."
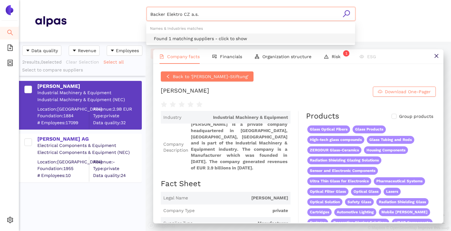
click at [206, 37] on div "Found 1 matching suppliers - click to show" at bounding box center [252, 38] width 197 height 7
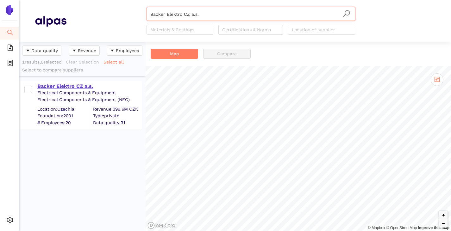
click at [77, 88] on div "Backer Elektro CZ a.s." at bounding box center [89, 86] width 104 height 7
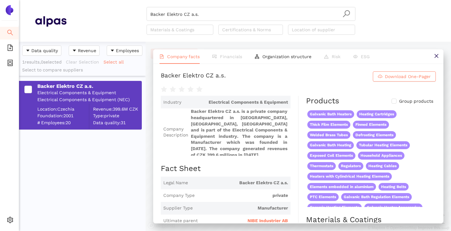
scroll to position [63, 0]
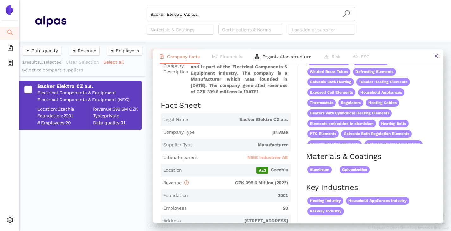
click at [252, 156] on span "NIBE Industrier AB" at bounding box center [267, 158] width 40 height 6
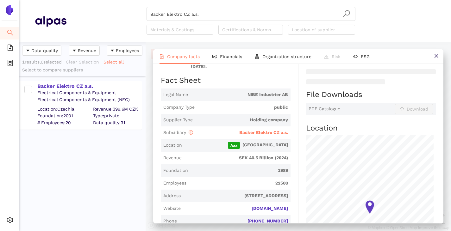
scroll to position [126, 0]
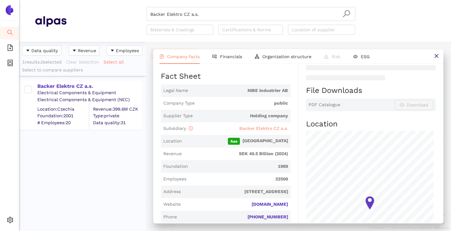
click at [252, 126] on span "Backer Elektro CZ a.s." at bounding box center [263, 128] width 49 height 5
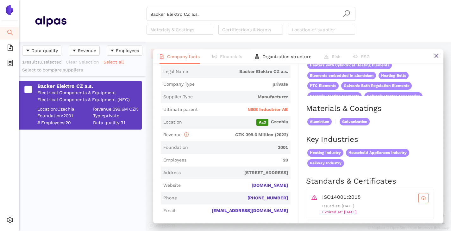
scroll to position [0, 0]
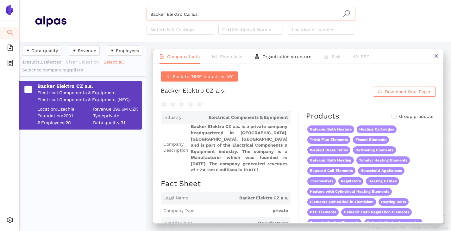
click at [201, 15] on input "Backer Elektro CZ a.s." at bounding box center [250, 14] width 201 height 14
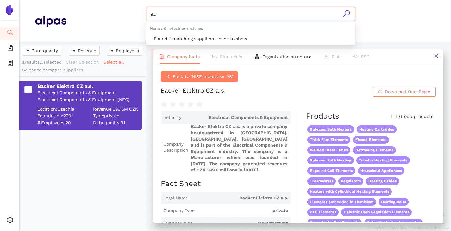
type input "B"
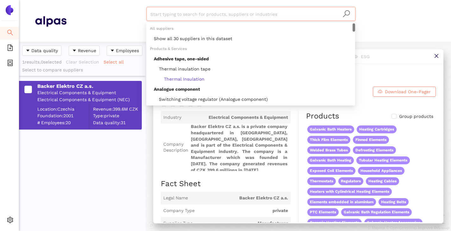
paste input "GC-heat [PERSON_NAME] GmbH & Co. KG"
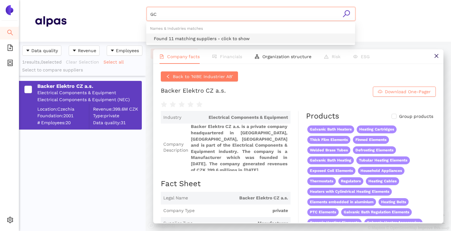
click at [186, 41] on div "Found 11 matching suppliers - click to show" at bounding box center [252, 38] width 197 height 7
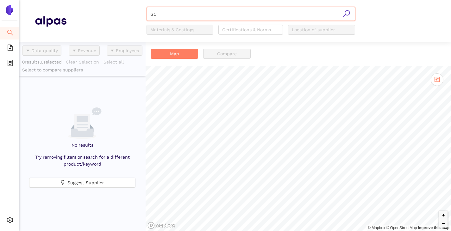
click at [164, 15] on input "GC" at bounding box center [250, 14] width 201 height 14
type input "G"
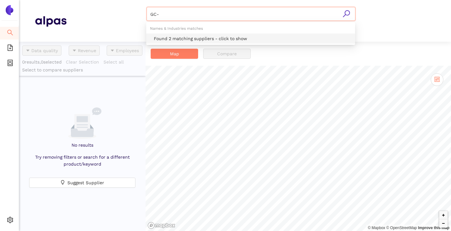
click at [180, 37] on div "Found 2 matching suppliers - click to show" at bounding box center [252, 38] width 197 height 7
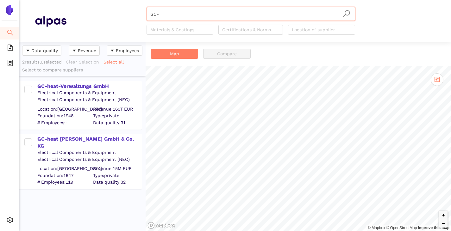
click at [80, 139] on div "GC-heat [PERSON_NAME] GmbH & Co. KG" at bounding box center [89, 143] width 104 height 14
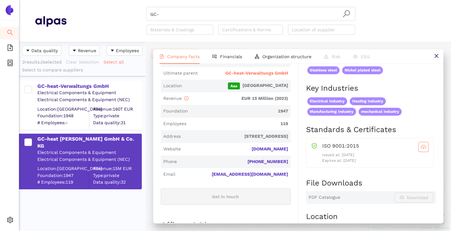
scroll to position [95, 0]
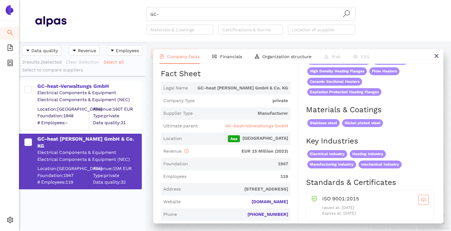
click at [250, 127] on span "GC-heat-Verwaltungs GmbH" at bounding box center [256, 126] width 63 height 6
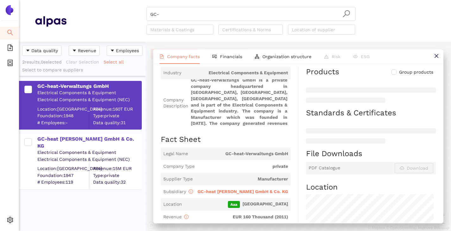
scroll to position [95, 0]
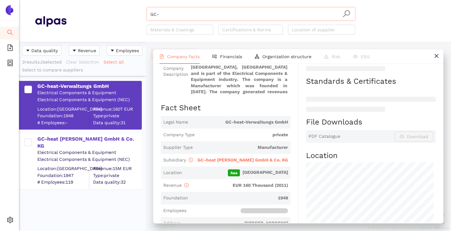
click at [201, 12] on input "GC-" at bounding box center [250, 14] width 201 height 14
type input "G"
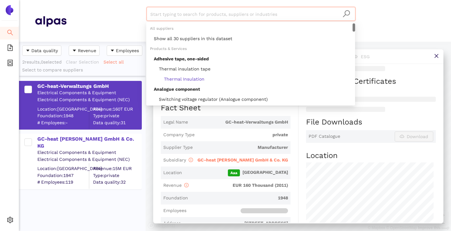
paste input "Kanthal AB"
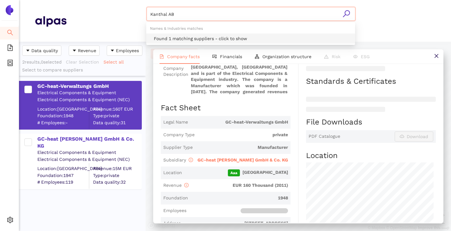
click at [179, 34] on div "Found 1 matching suppliers - click to show" at bounding box center [250, 39] width 209 height 10
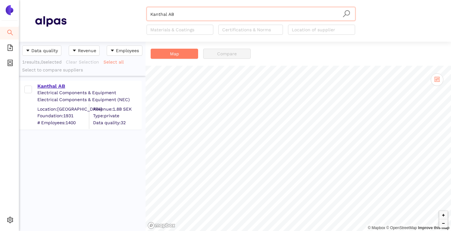
click at [60, 83] on div "Kanthal AB" at bounding box center [89, 86] width 104 height 7
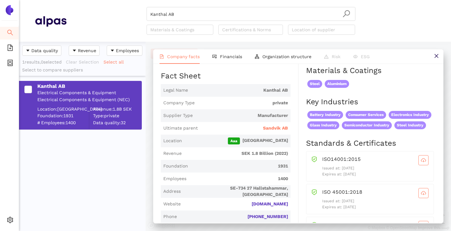
scroll to position [95, 0]
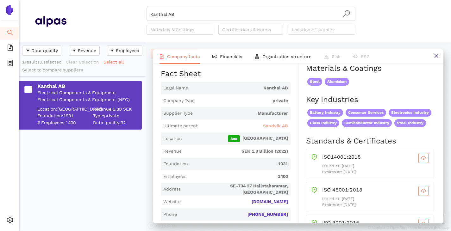
click at [265, 125] on span "Sandvik AB" at bounding box center [275, 126] width 25 height 6
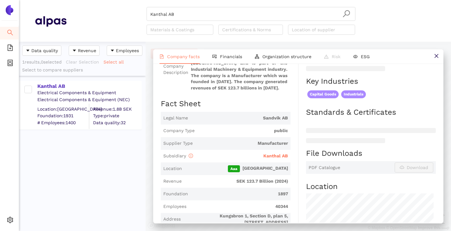
scroll to position [126, 0]
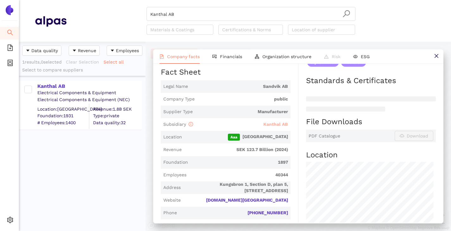
click at [267, 127] on span "Kanthal AB" at bounding box center [275, 124] width 25 height 5
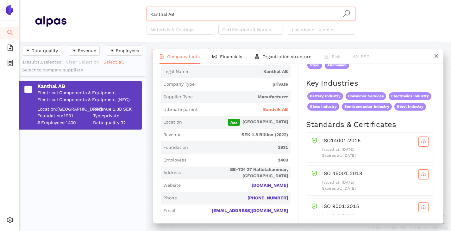
click at [210, 8] on input "Kanthal AB" at bounding box center [250, 14] width 201 height 14
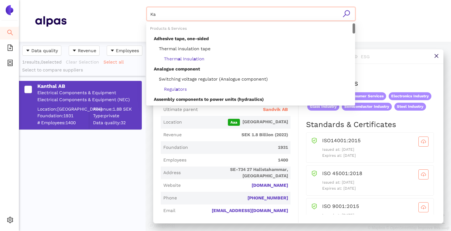
type input "K"
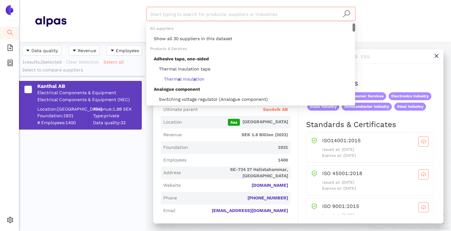
paste input "VULCANIC Group"
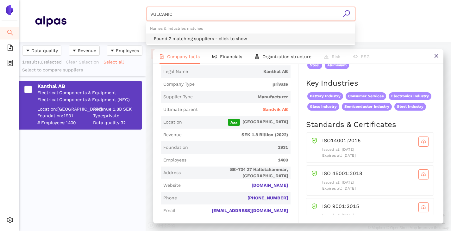
click at [189, 38] on div "Found 2 matching suppliers - click to show" at bounding box center [252, 38] width 197 height 7
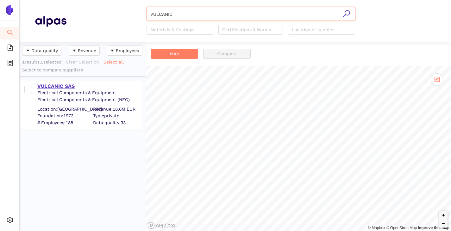
type input "VULCANIC"
click at [56, 84] on div "VULCANIC SAS" at bounding box center [89, 86] width 104 height 7
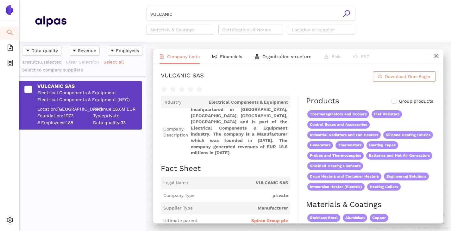
scroll to position [32, 0]
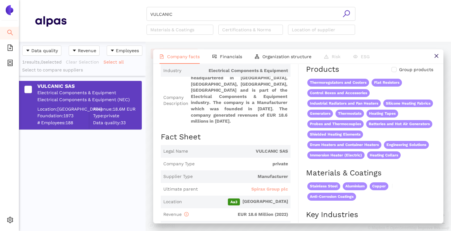
click at [267, 187] on span "Spirax Group plc" at bounding box center [269, 189] width 37 height 6
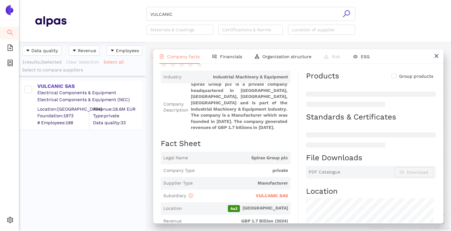
scroll to position [63, 0]
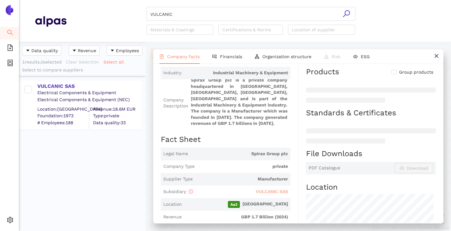
click at [258, 191] on span "VULCANIC SAS" at bounding box center [271, 191] width 32 height 5
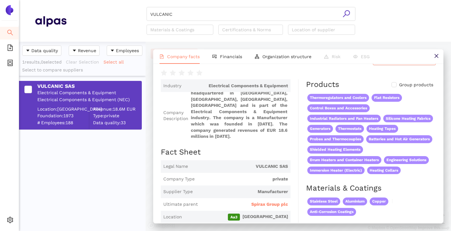
scroll to position [0, 0]
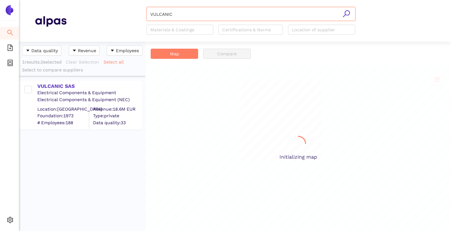
scroll to position [185, 122]
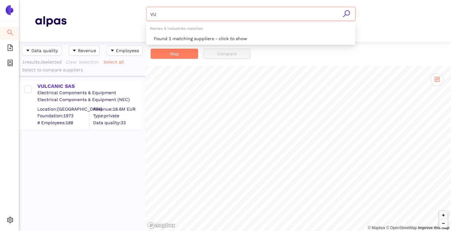
type input "V"
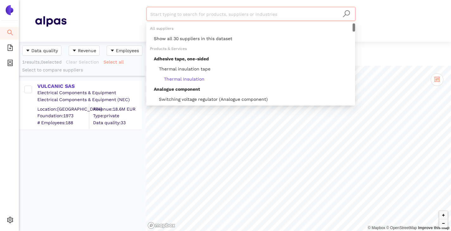
paste input "GC-heat-Verwaltungs GmbH"
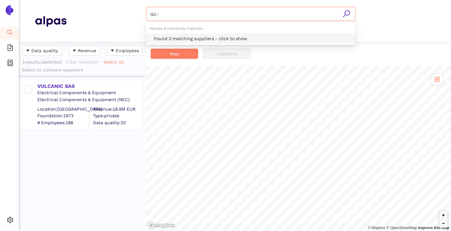
click at [186, 40] on div "Found 2 matching suppliers - click to show" at bounding box center [252, 38] width 197 height 7
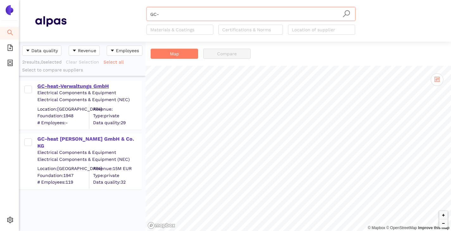
type input "GC-"
click at [71, 86] on div "GC-heat-Verwaltungs GmbH" at bounding box center [89, 86] width 104 height 7
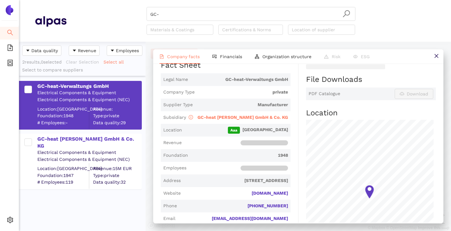
scroll to position [126, 0]
